Goal: Task Accomplishment & Management: Manage account settings

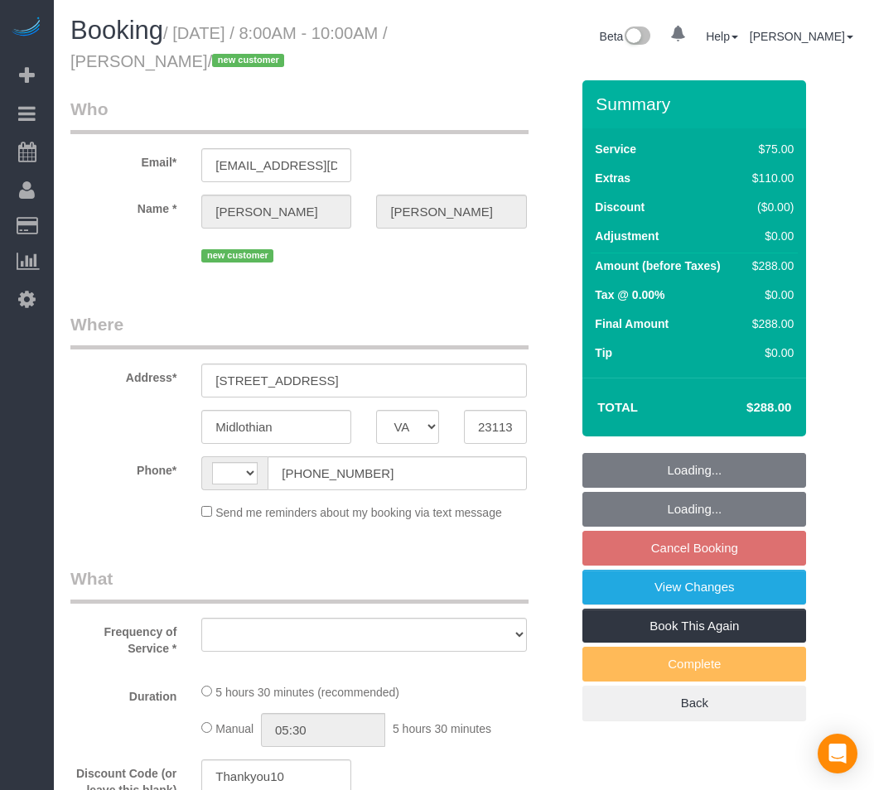
select select "VA"
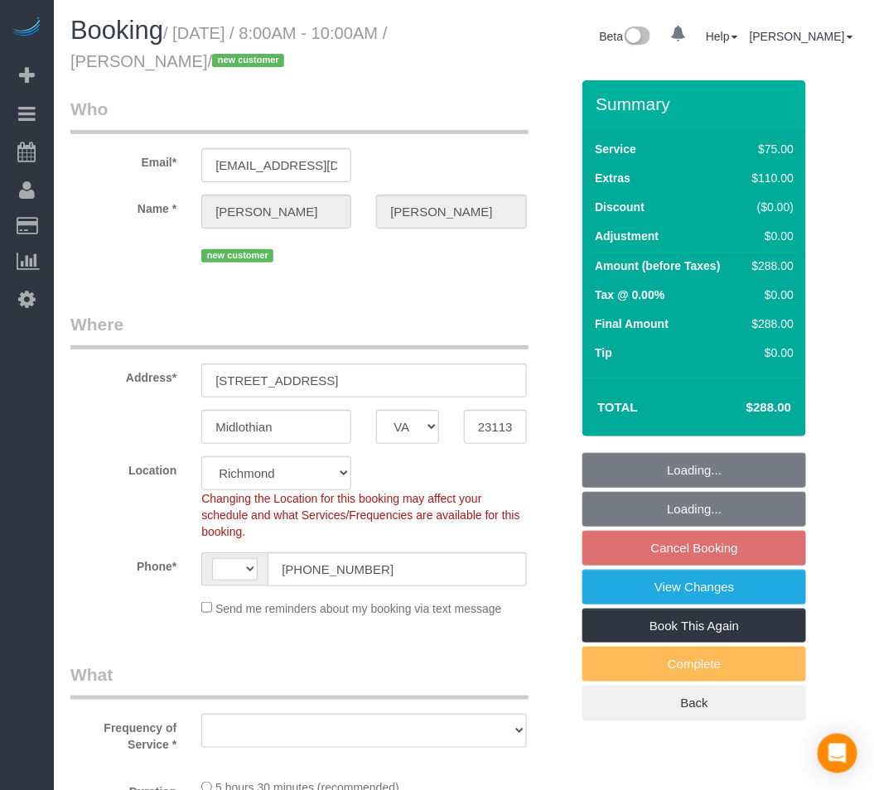
select select "string:[GEOGRAPHIC_DATA]"
select select "object:1120"
select select "spot1"
select select "number:2"
select select "number:24"
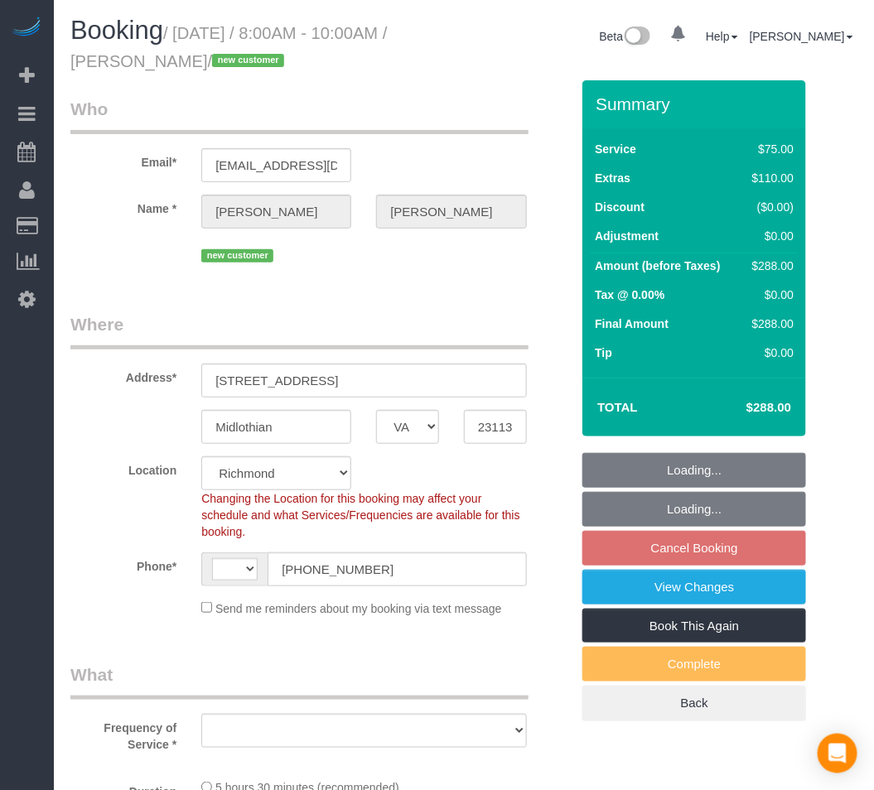
select select "number:35"
select select "1001"
select select "2"
select select "object:1325"
select select "1001"
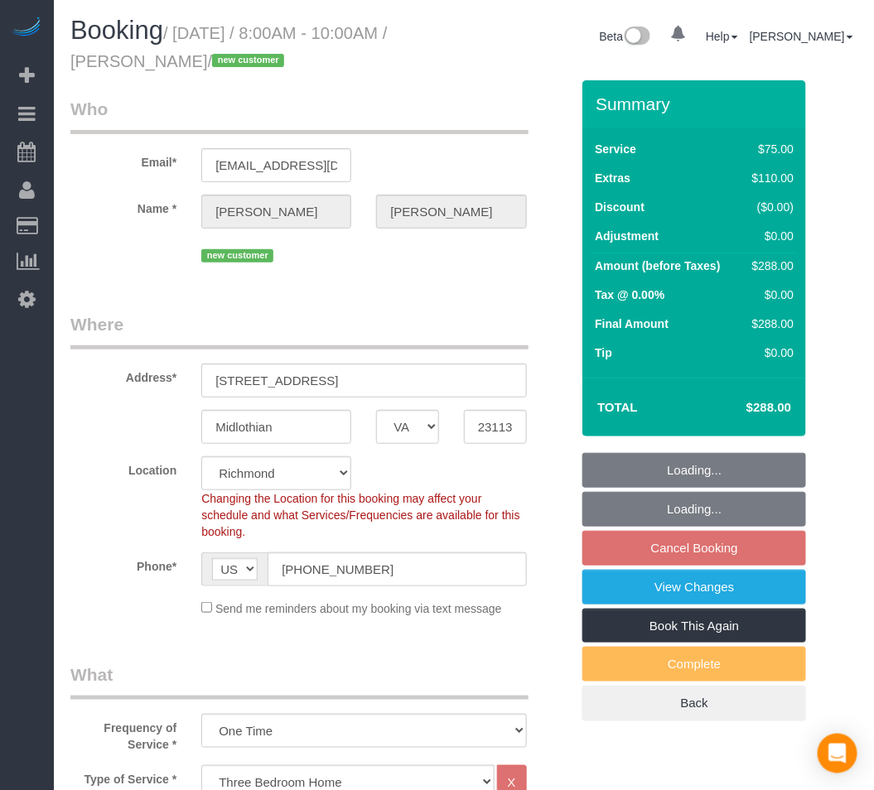
select select "2"
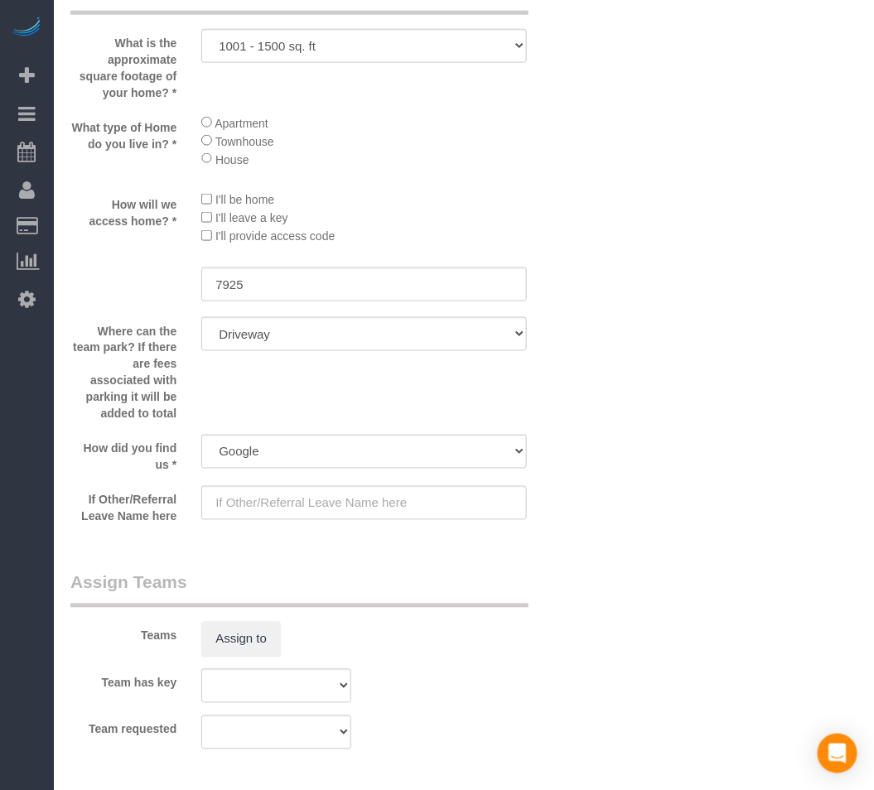
scroll to position [2024, 0]
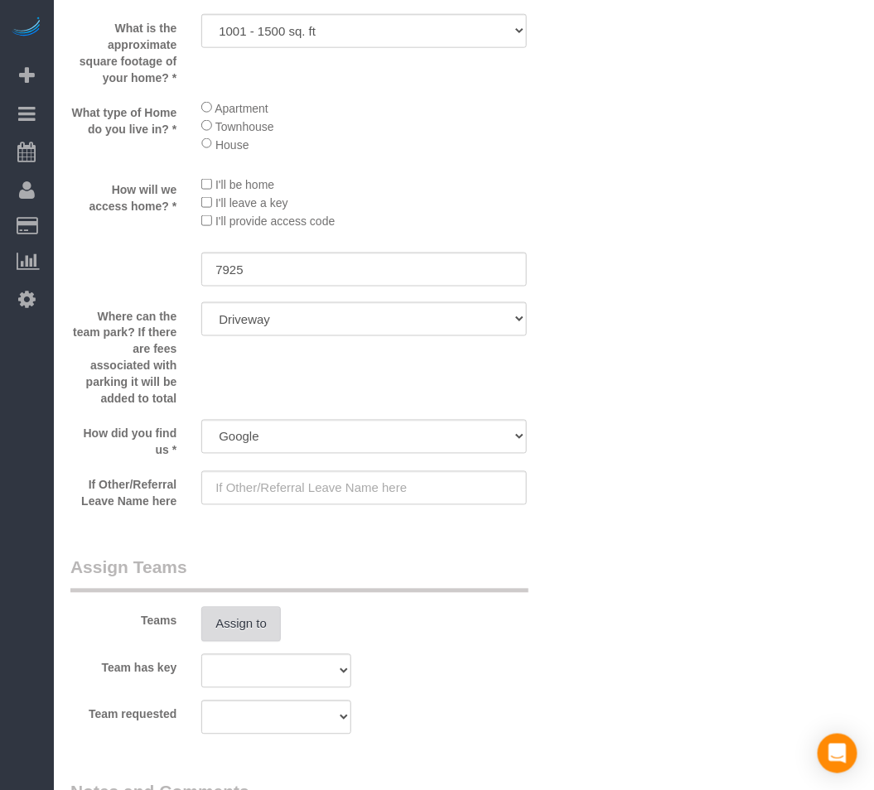
click at [276, 633] on button "Assign to" at bounding box center [240, 624] width 79 height 35
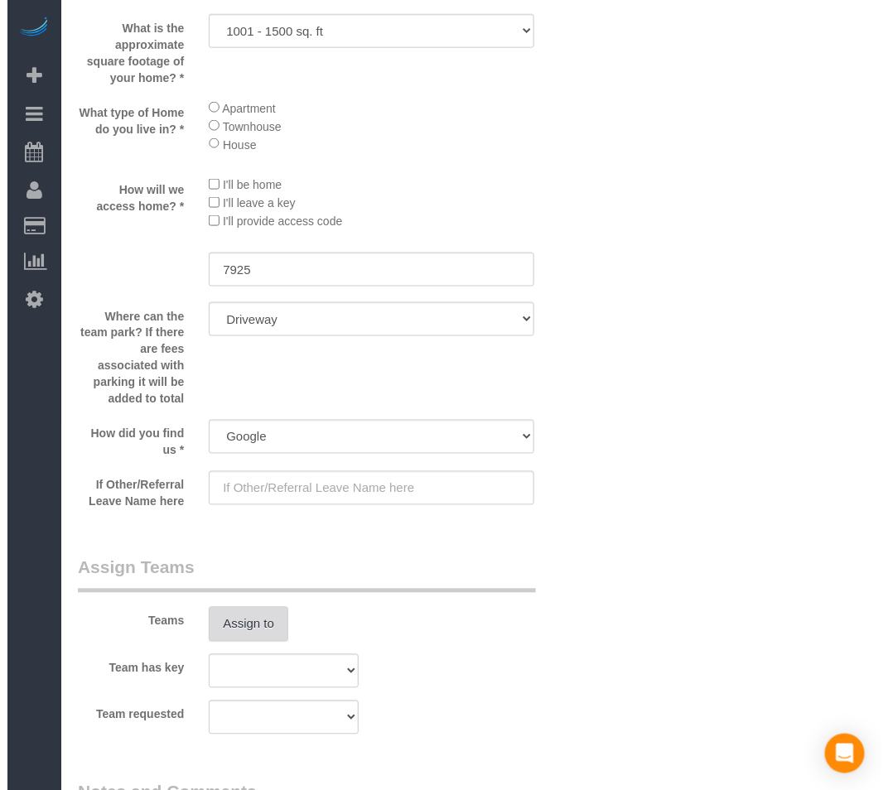
scroll to position [2007, 0]
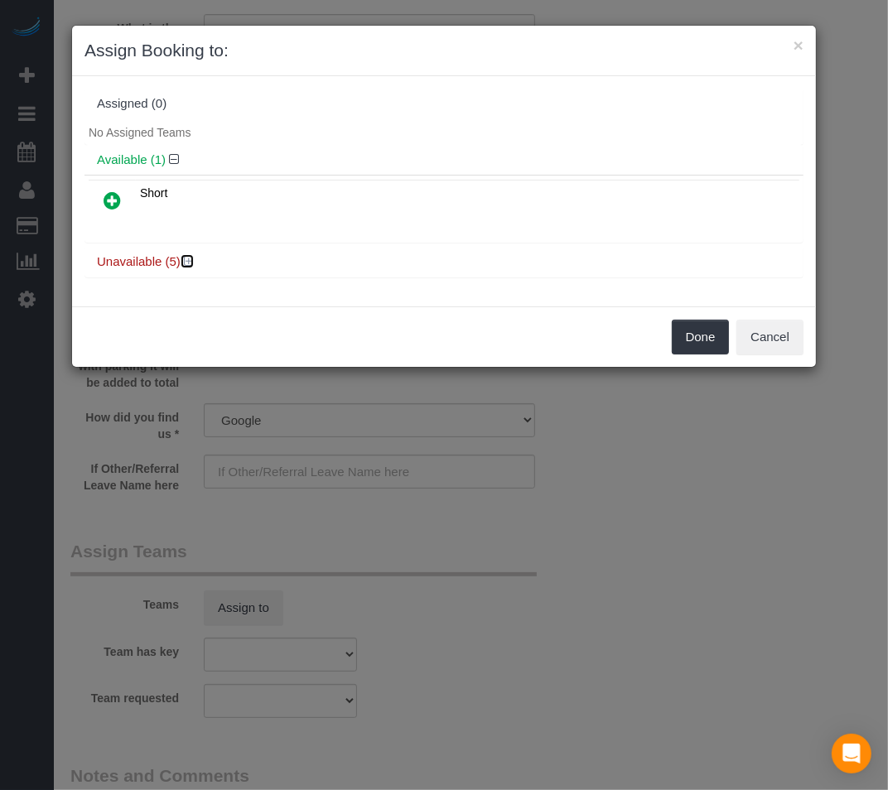
click at [193, 260] on icon at bounding box center [189, 261] width 10 height 12
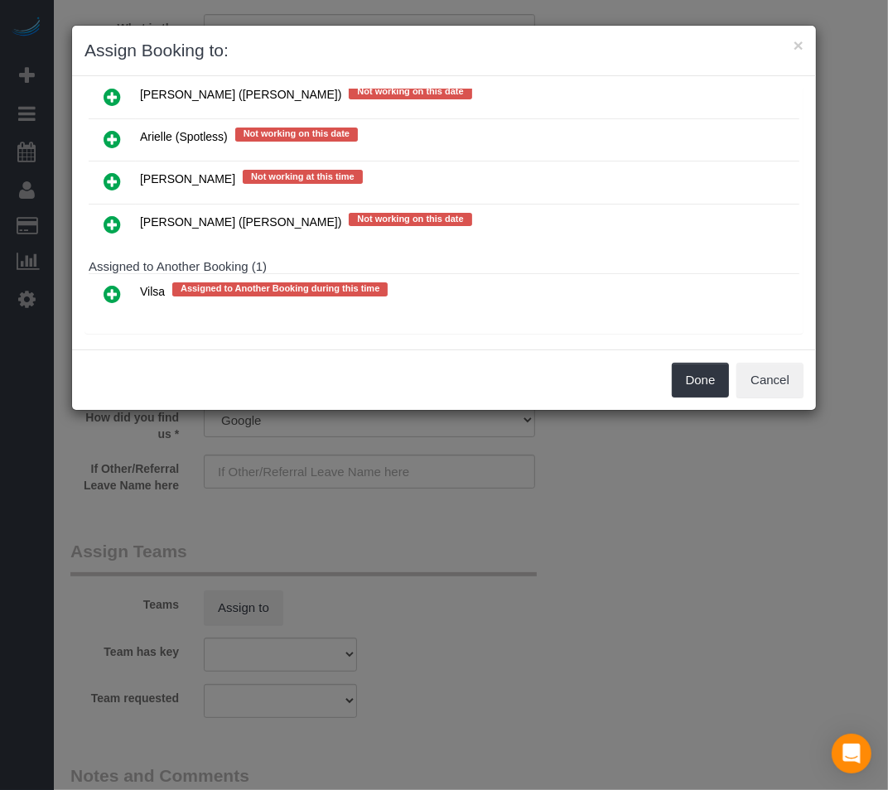
scroll to position [228, 0]
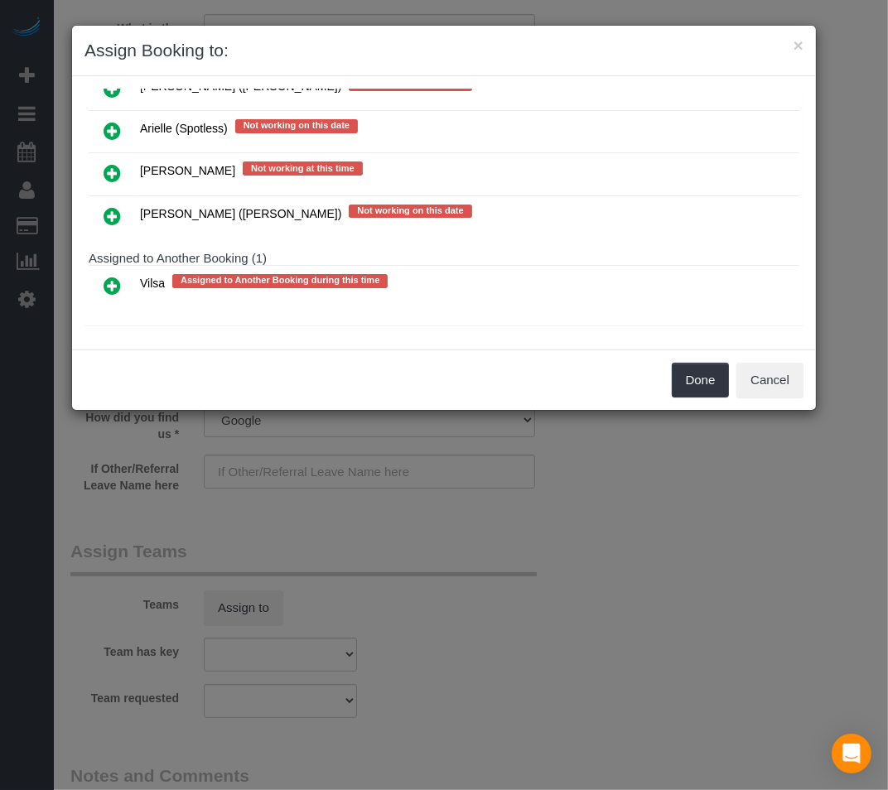
click at [120, 287] on icon at bounding box center [111, 286] width 17 height 20
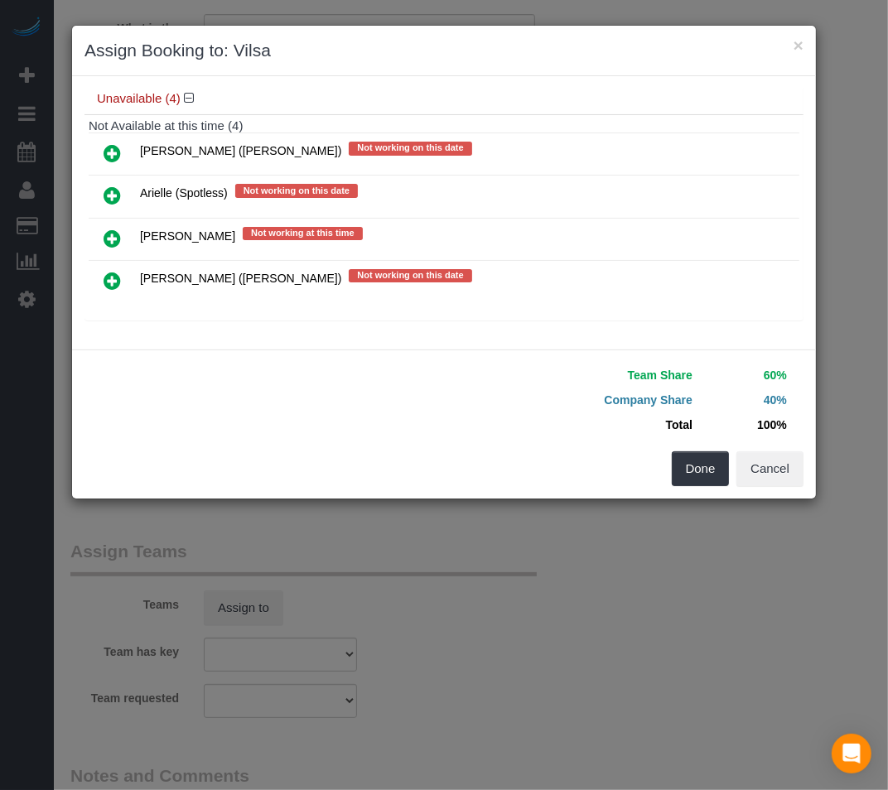
scroll to position [199, 0]
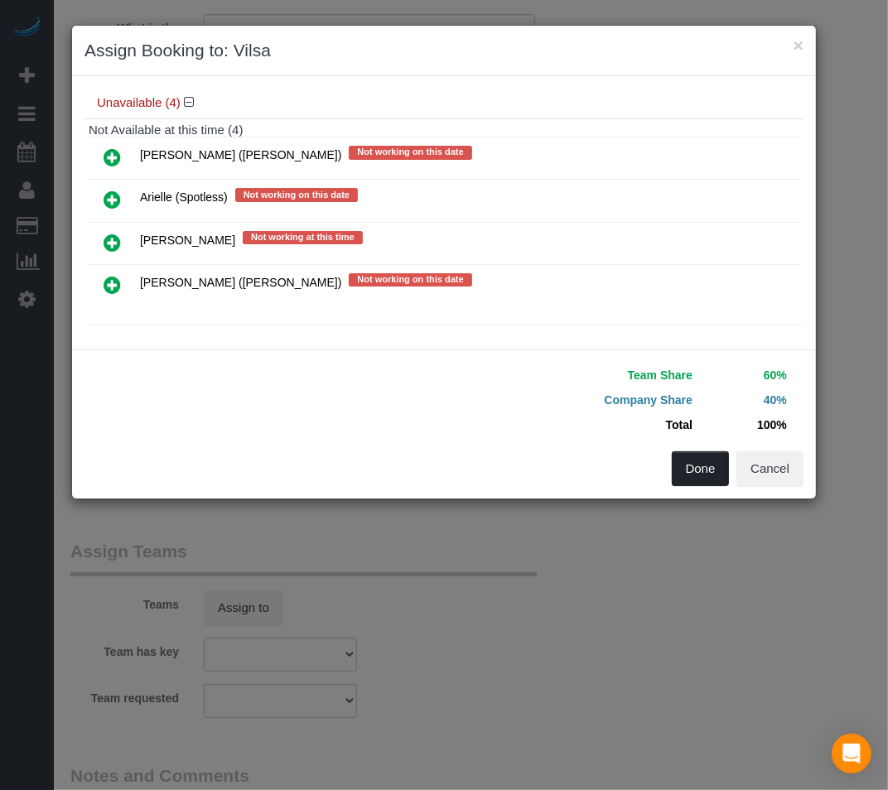
click at [697, 468] on button "Done" at bounding box center [700, 468] width 58 height 35
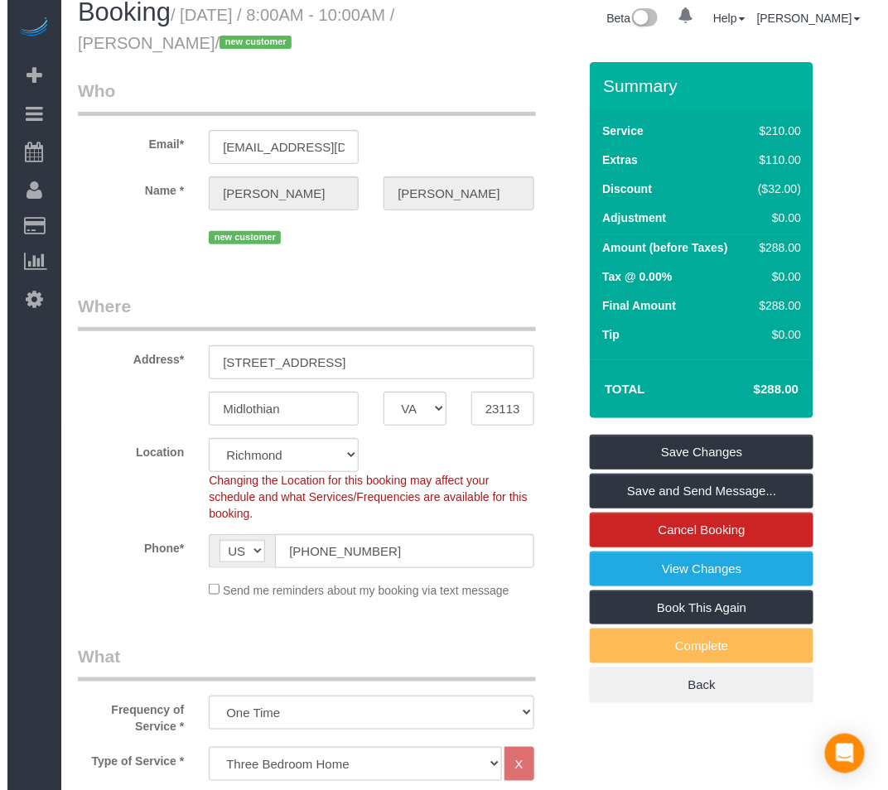
scroll to position [0, 0]
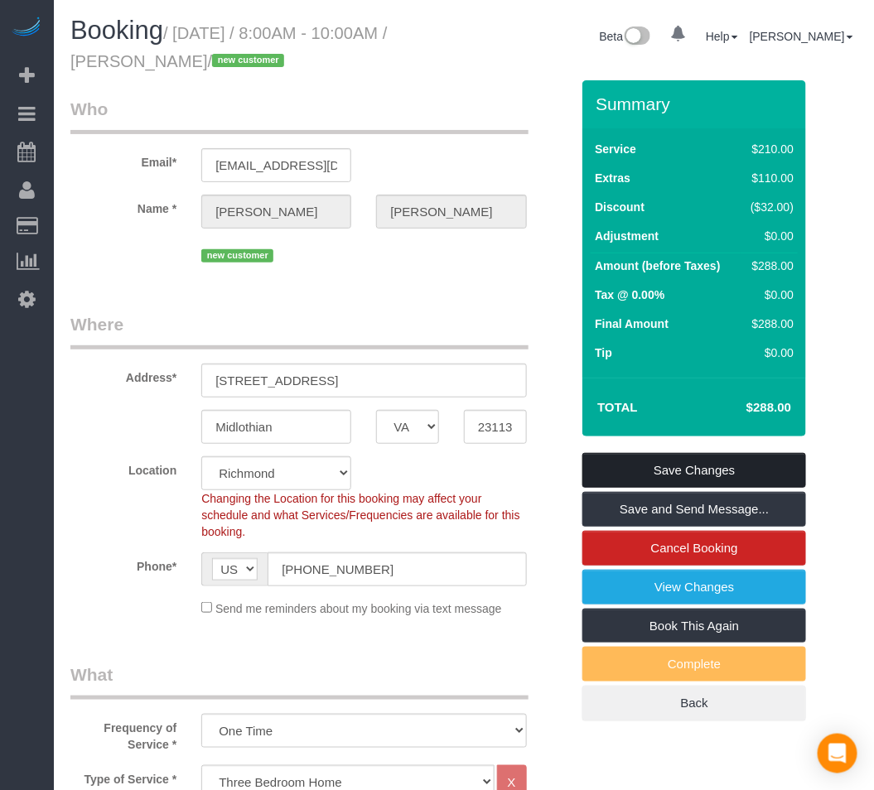
click at [652, 474] on link "Save Changes" at bounding box center [694, 470] width 224 height 35
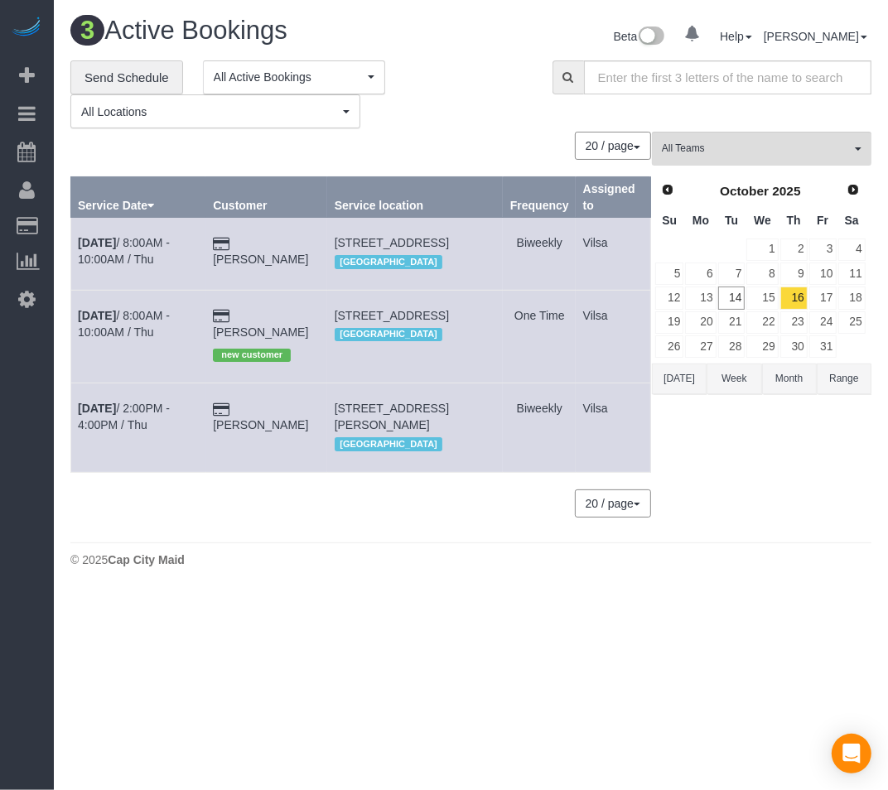
drag, startPoint x: 332, startPoint y: 328, endPoint x: 469, endPoint y: 351, distance: 138.6
click at [469, 351] on td "[STREET_ADDRESS] [GEOGRAPHIC_DATA]" at bounding box center [415, 336] width 176 height 93
copy span "[STREET_ADDRESS]"
